Goal: Task Accomplishment & Management: Complete application form

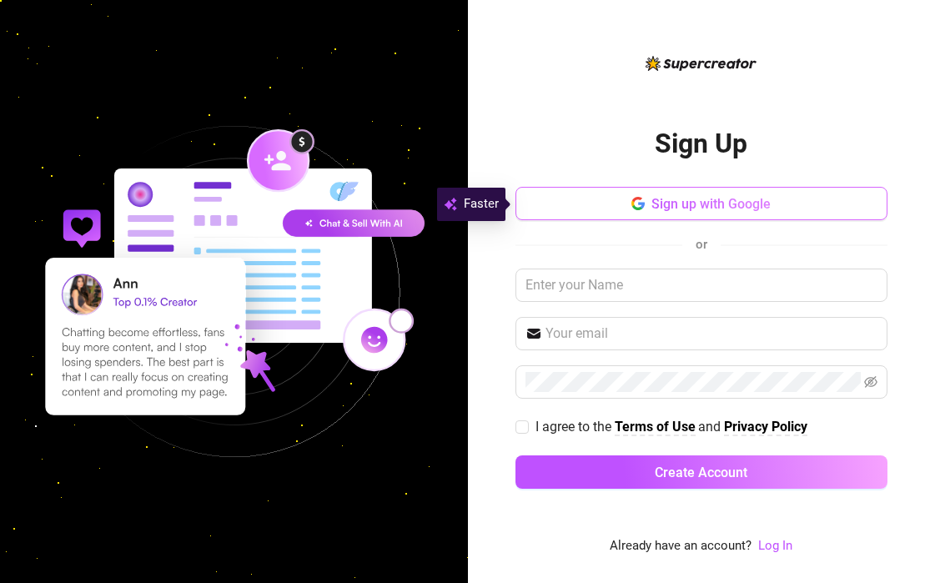
click at [648, 197] on button "Sign up with Google" at bounding box center [702, 203] width 372 height 33
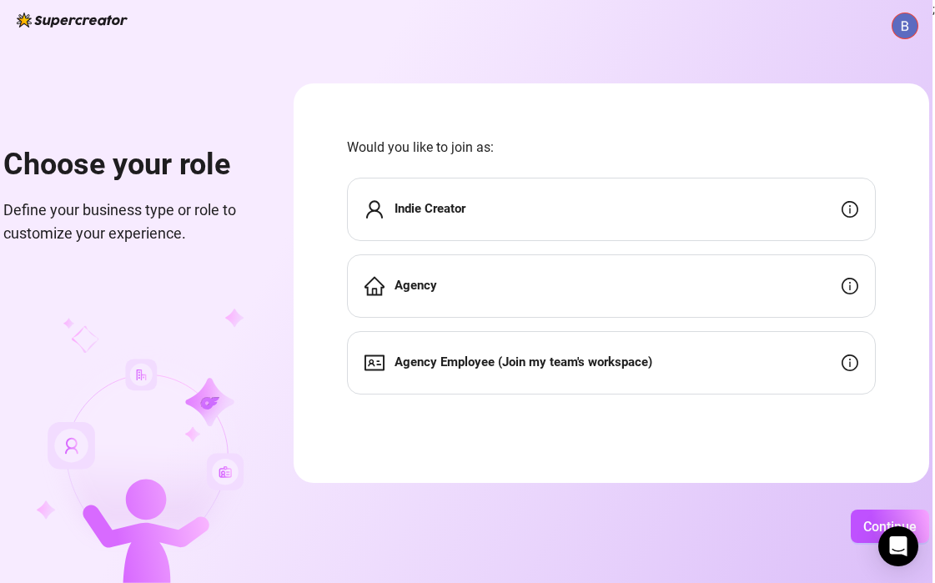
click at [603, 220] on div "Indie Creator" at bounding box center [611, 209] width 529 height 63
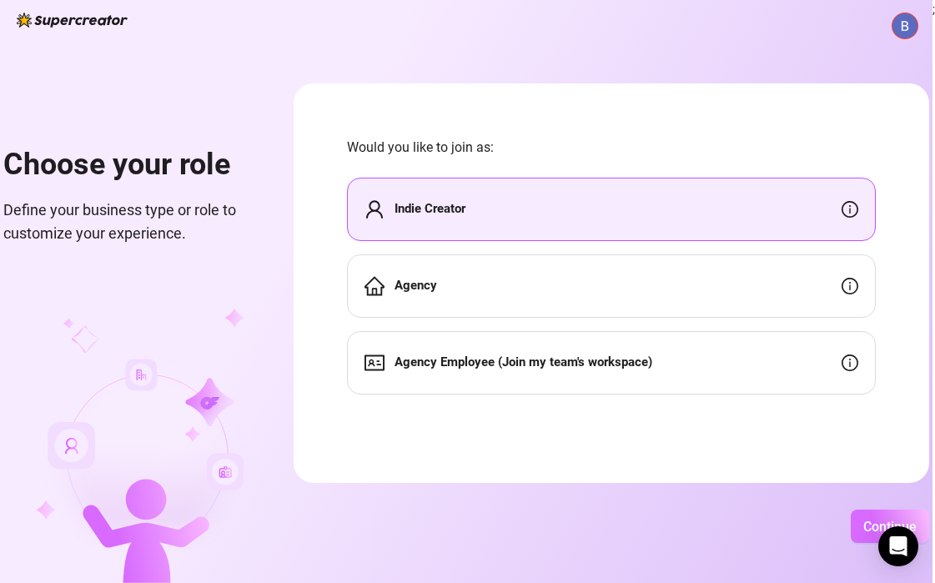
click at [865, 532] on span "Continue" at bounding box center [890, 527] width 53 height 16
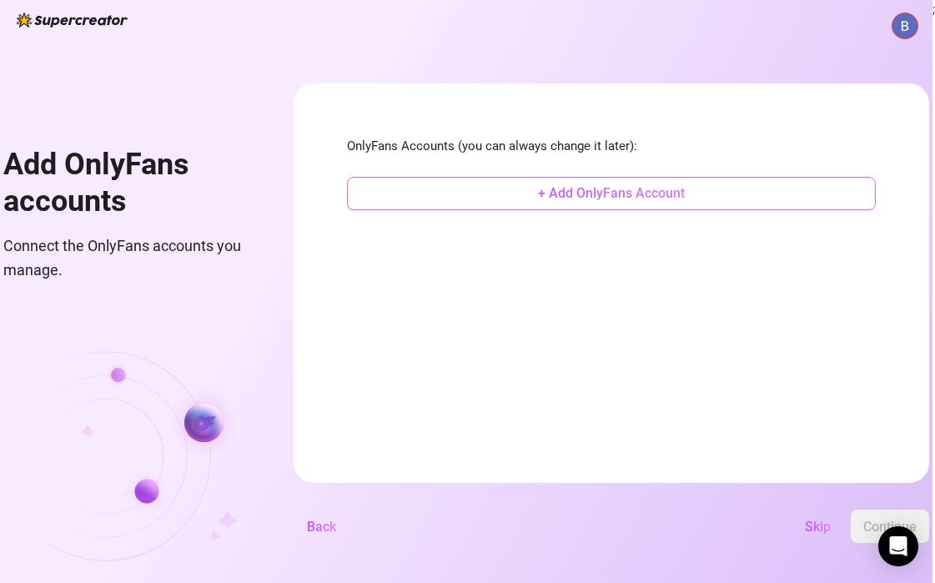
click at [657, 200] on span "+ Add OnlyFans Account" at bounding box center [611, 193] width 147 height 16
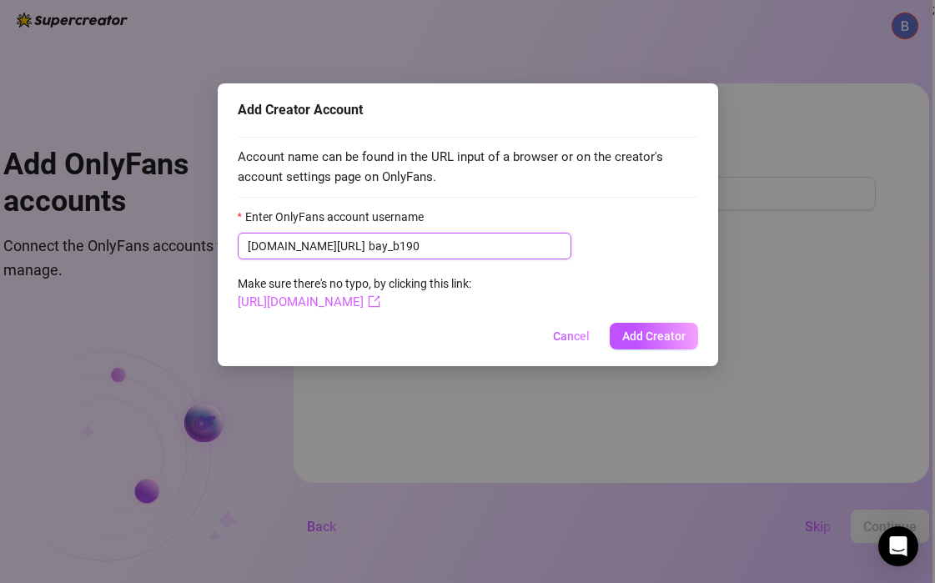
type input "bay_b190"
click at [327, 306] on link "[URL][DOMAIN_NAME]" at bounding box center [309, 302] width 143 height 15
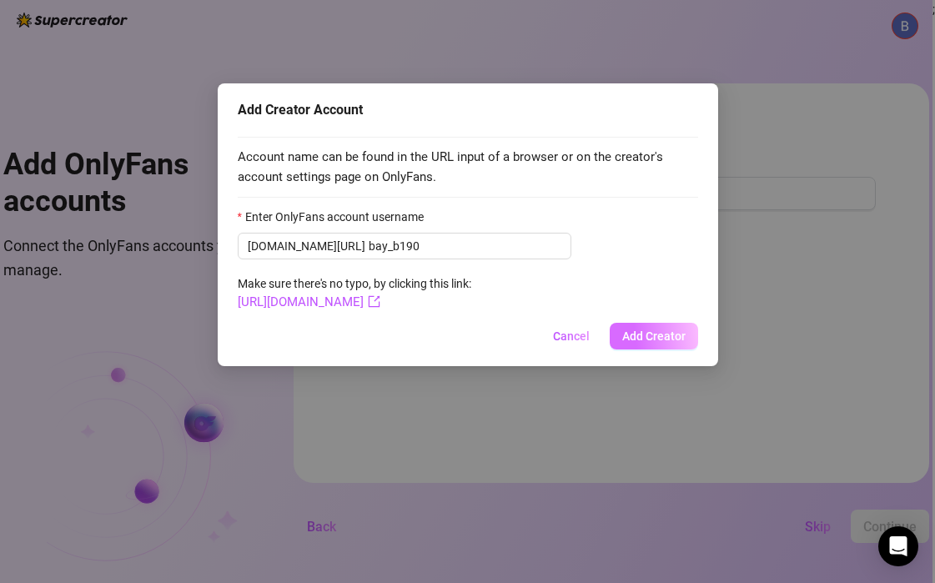
click at [679, 332] on span "Add Creator" at bounding box center [654, 336] width 63 height 13
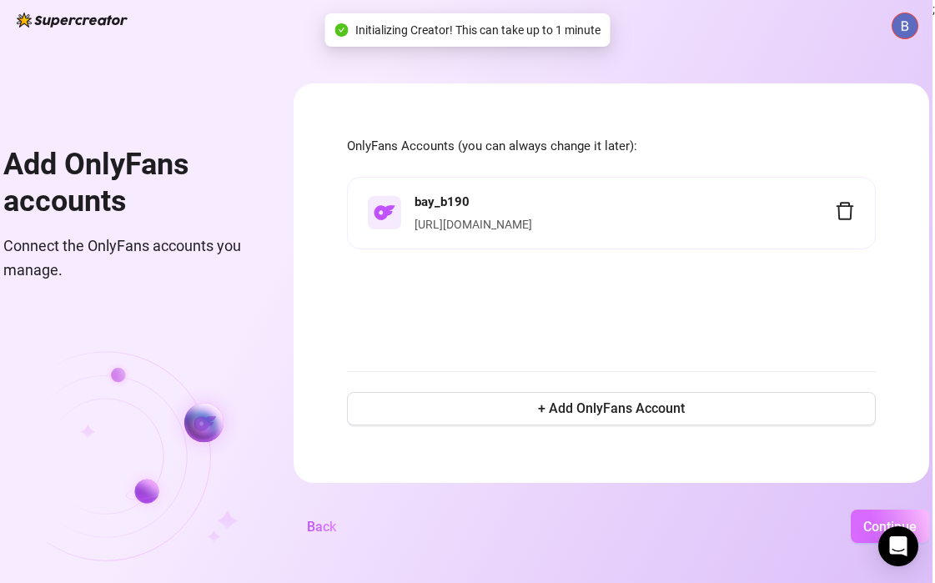
click at [870, 525] on span "Continue" at bounding box center [890, 527] width 53 height 16
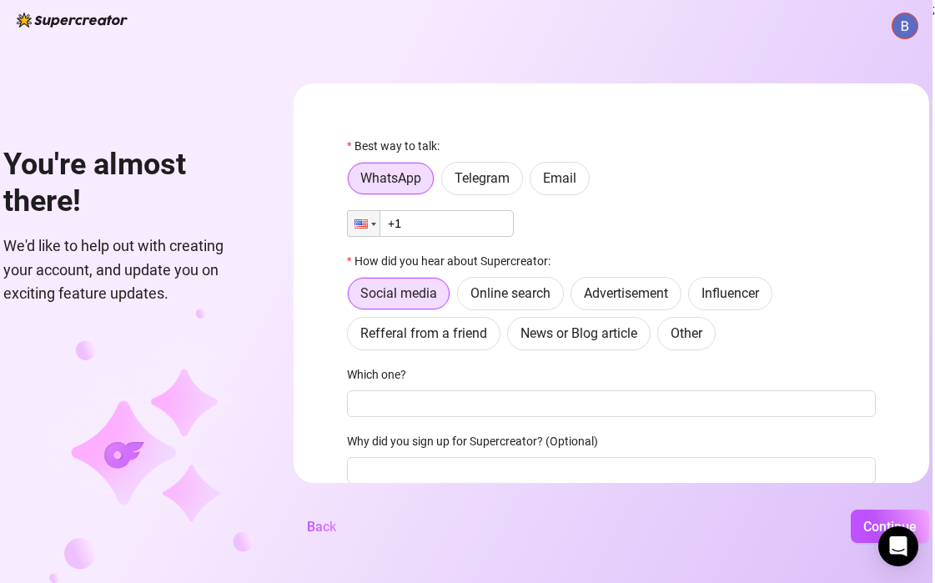
click at [467, 223] on input "+1" at bounding box center [430, 223] width 167 height 27
type input "[PHONE_NUMBER]"
click at [463, 358] on div "Best way to talk: WhatsApp Telegram Email Phone [PHONE_NUMBER] How did you hear…" at bounding box center [611, 351] width 529 height 429
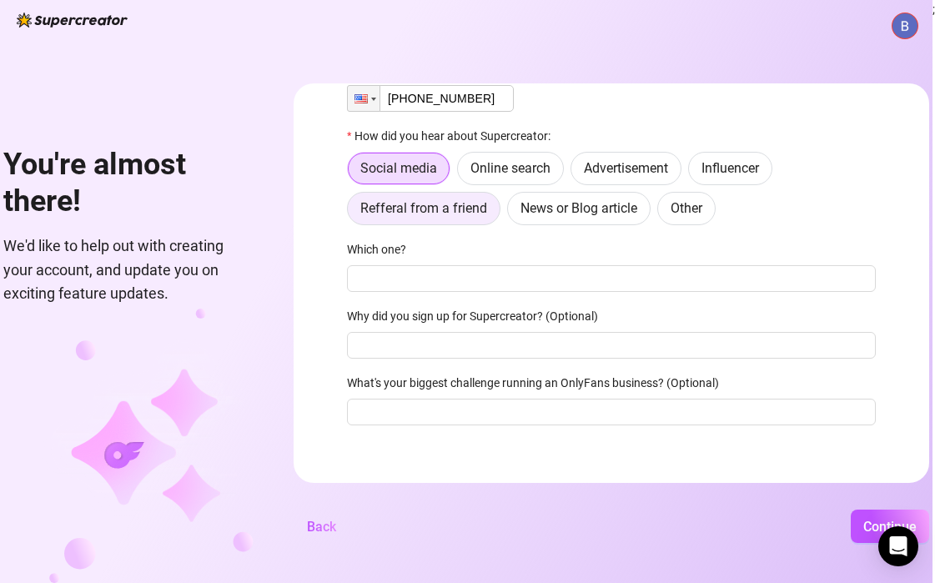
scroll to position [137, 0]
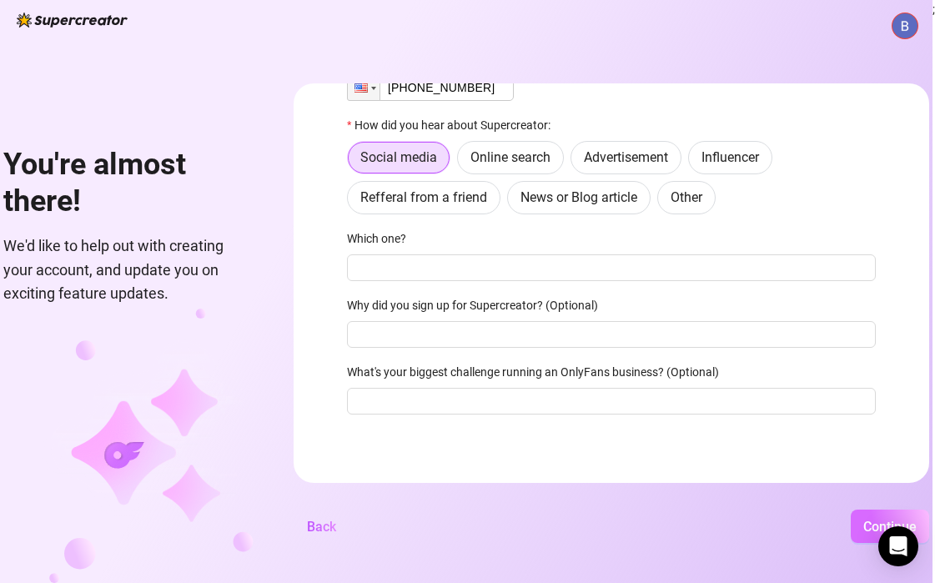
click at [866, 528] on span "Continue" at bounding box center [890, 527] width 53 height 16
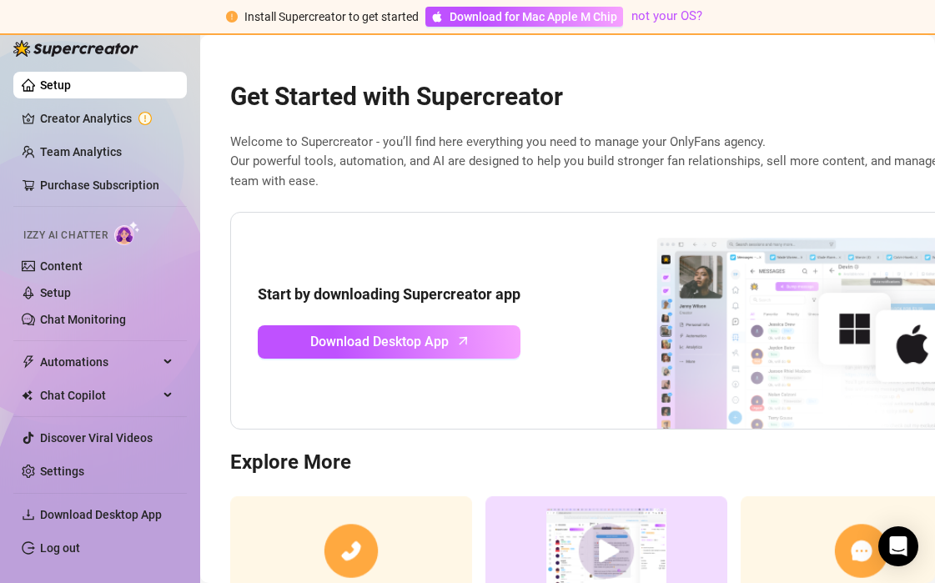
click at [334, 201] on div "Get Started with Supercreator Welcome to Supercreator - you’ll find here everyt…" at bounding box center [621, 366] width 809 height 613
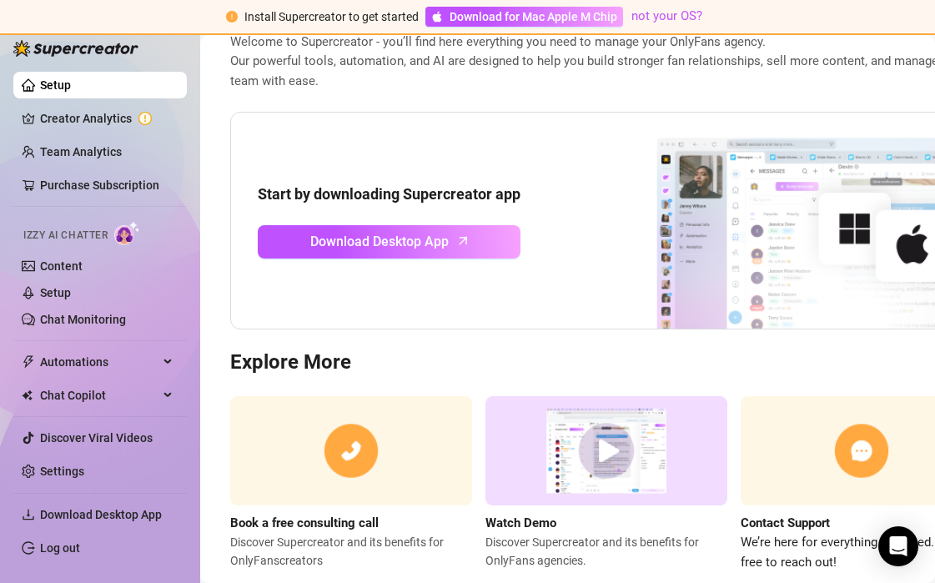
scroll to position [139, 0]
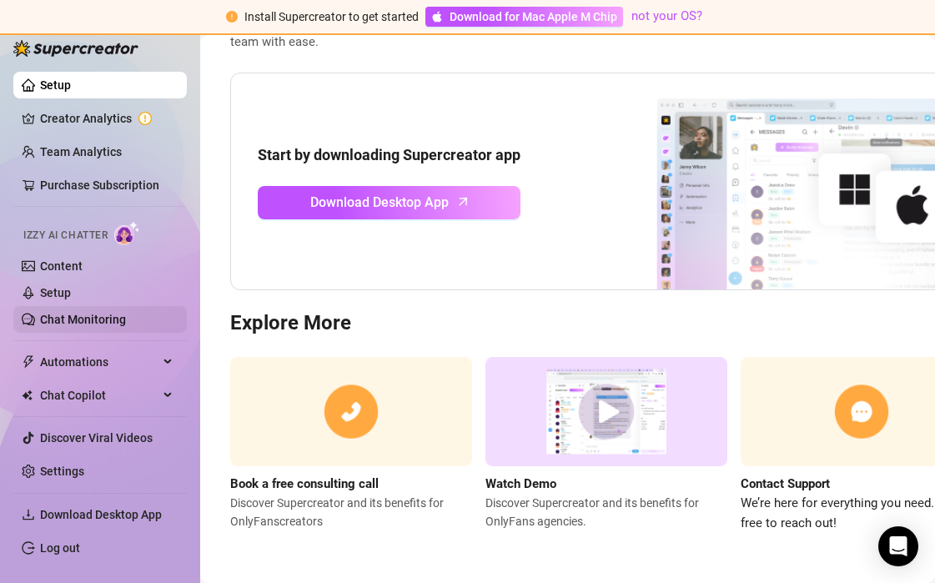
click at [93, 314] on link "Chat Monitoring" at bounding box center [83, 319] width 86 height 13
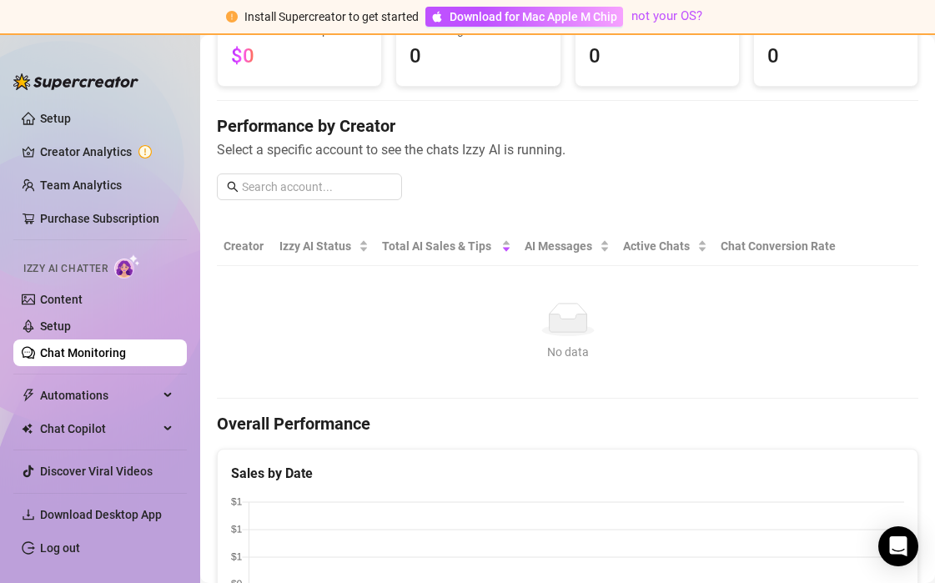
click at [888, 115] on h4 "Performance by Creator" at bounding box center [568, 125] width 702 height 23
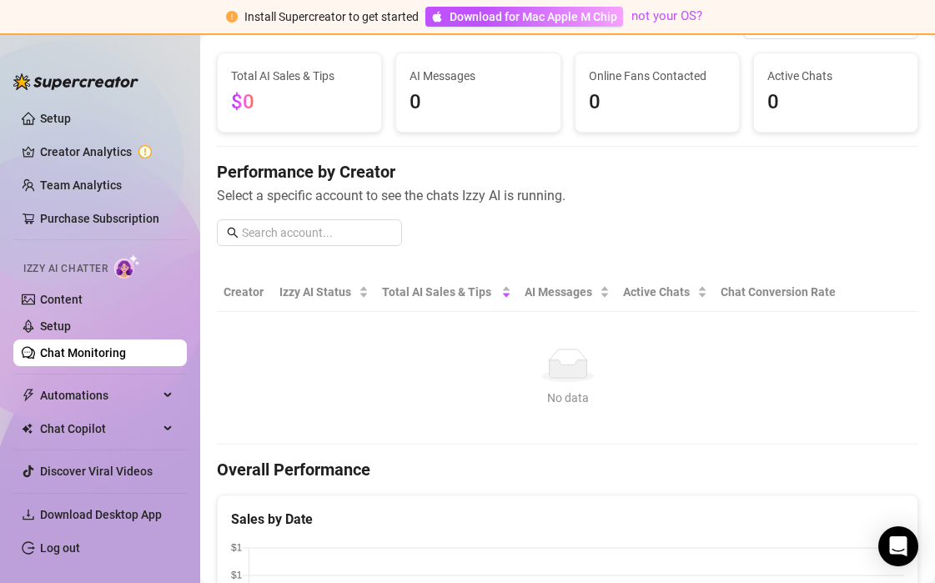
scroll to position [100, 0]
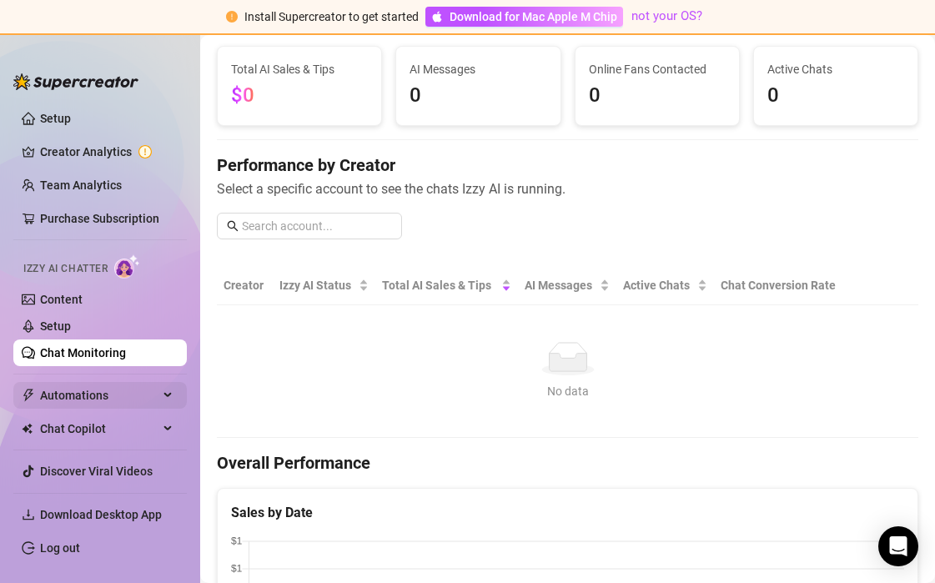
click at [100, 390] on span "Automations" at bounding box center [99, 395] width 118 height 27
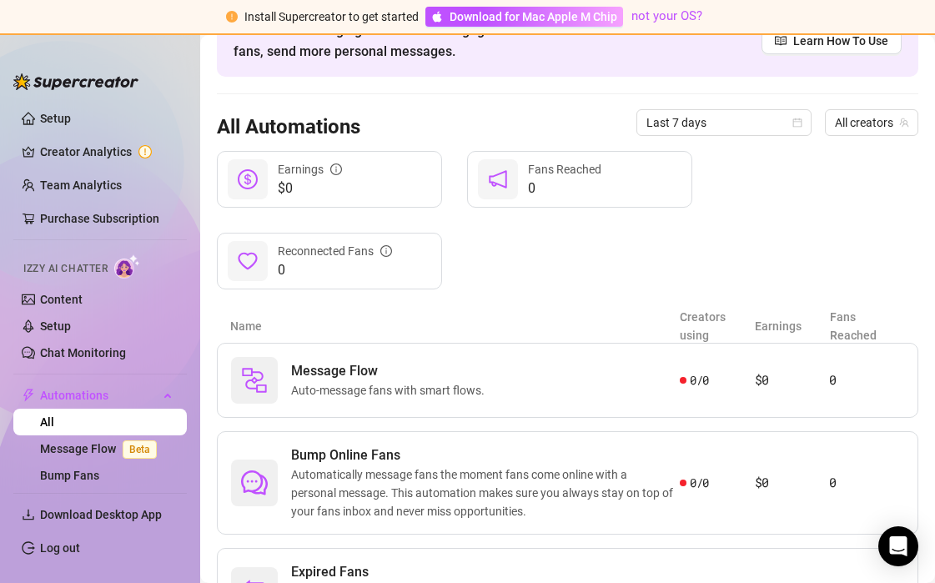
click at [519, 294] on div "Automations Automate messaging and Increase engagement of fans, send more perso…" at bounding box center [568, 290] width 702 height 687
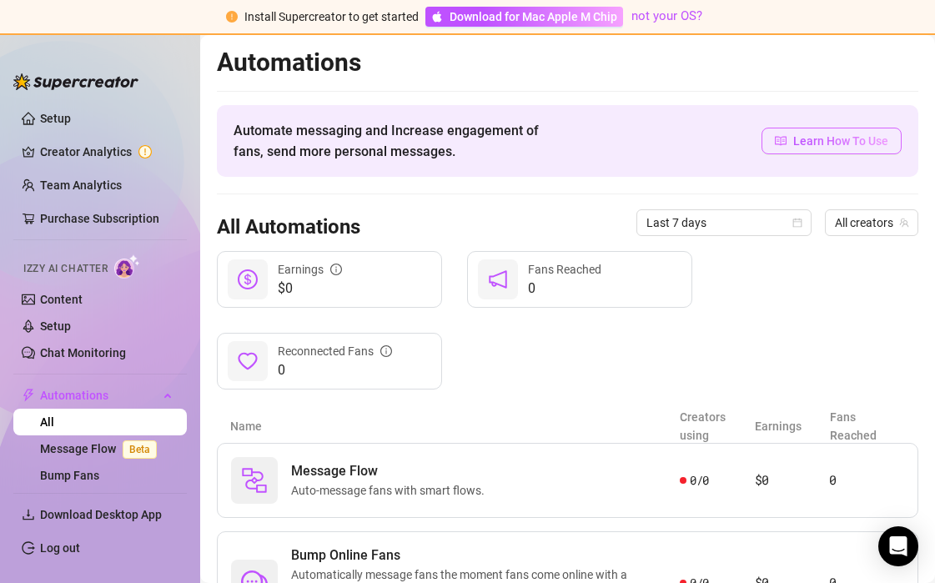
click at [798, 144] on span "Learn How To Use" at bounding box center [841, 141] width 95 height 18
click at [89, 442] on link "Message Flow Beta" at bounding box center [102, 448] width 124 height 13
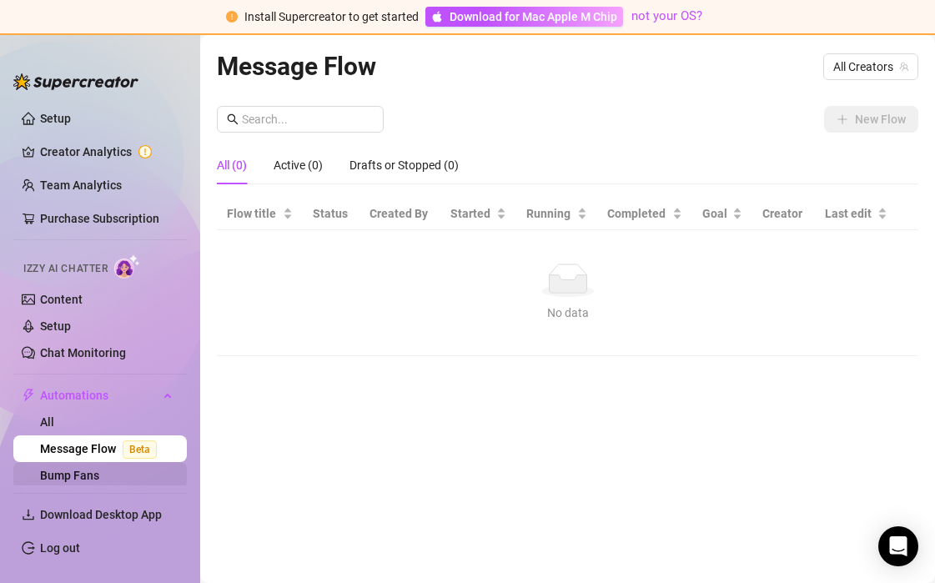
click at [72, 469] on link "Bump Fans" at bounding box center [69, 475] width 59 height 13
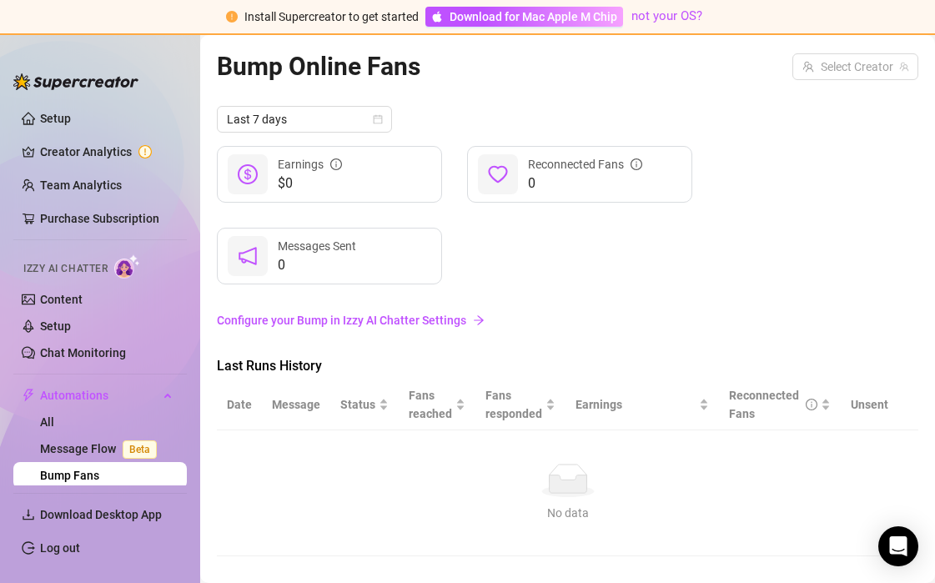
click at [475, 27] on div "Install Supercreator to get started Download for Mac Apple M Chip not your OS?" at bounding box center [467, 17] width 935 height 35
click at [476, 20] on span "Download for Mac Apple M Chip" at bounding box center [534, 17] width 168 height 18
click at [82, 391] on span "Automations" at bounding box center [99, 395] width 118 height 27
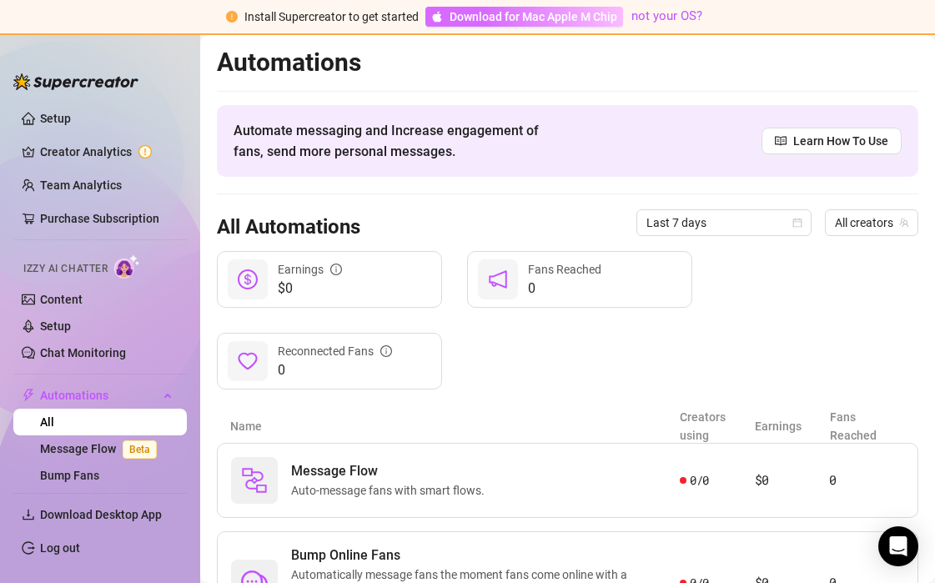
click at [595, 14] on span "Download for Mac Apple M Chip" at bounding box center [534, 17] width 168 height 18
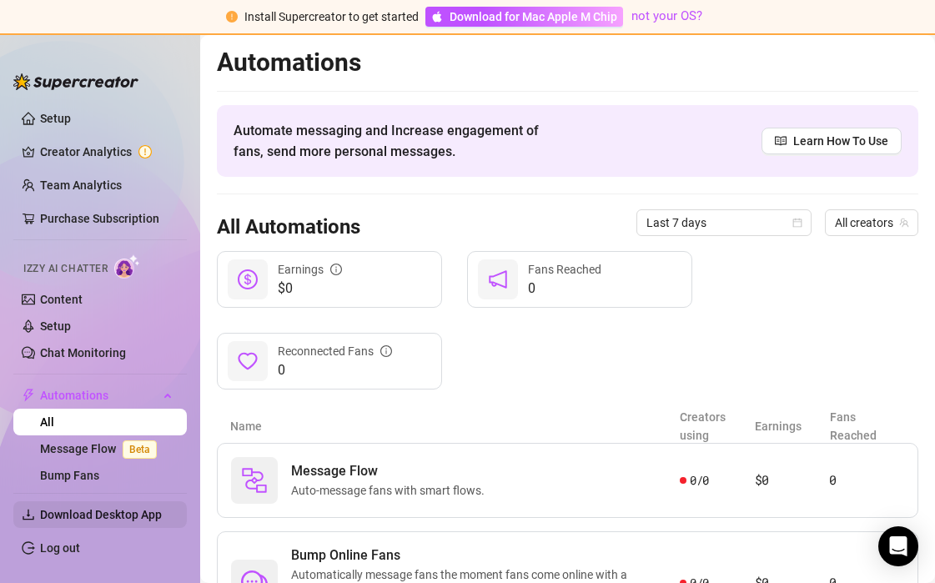
click at [66, 517] on span "Download Desktop App" at bounding box center [101, 514] width 122 height 13
click at [78, 545] on link "Log out" at bounding box center [60, 548] width 40 height 13
